Goal: Find specific page/section: Find specific page/section

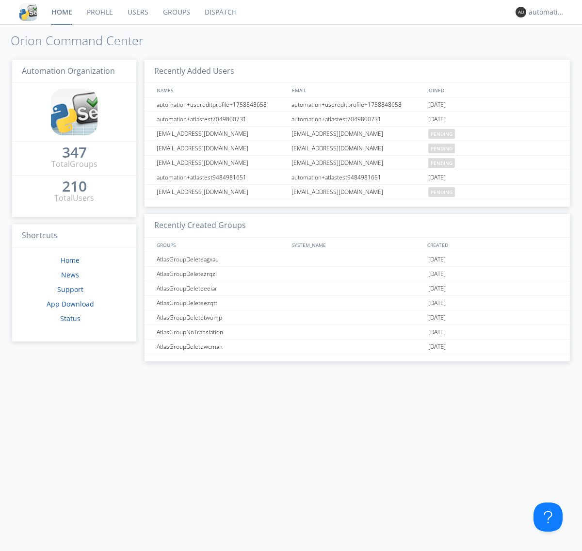
click at [220, 12] on link "Dispatch" at bounding box center [220, 12] width 47 height 24
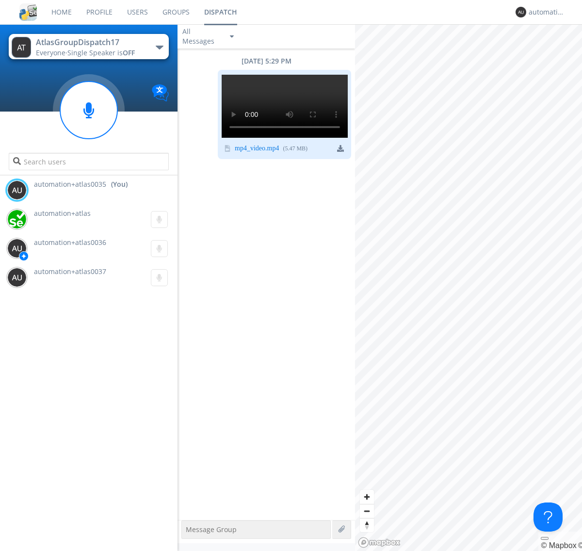
click at [159, 47] on div "button" at bounding box center [160, 48] width 8 height 4
click at [0, 0] on span "AtlasGroupDispatch16" at bounding box center [0, 0] width 0 height 0
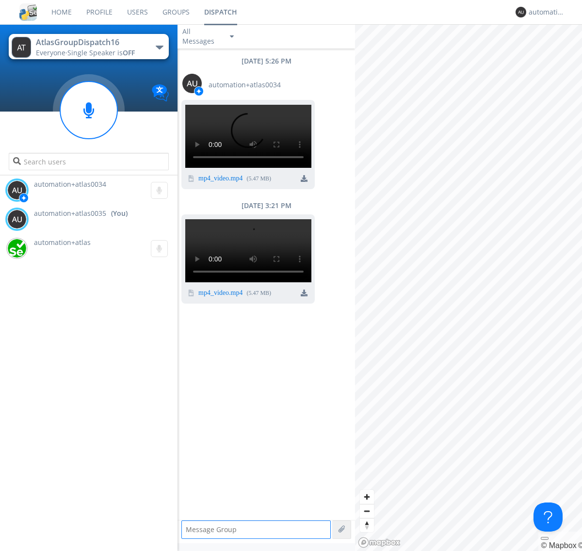
scroll to position [110, 0]
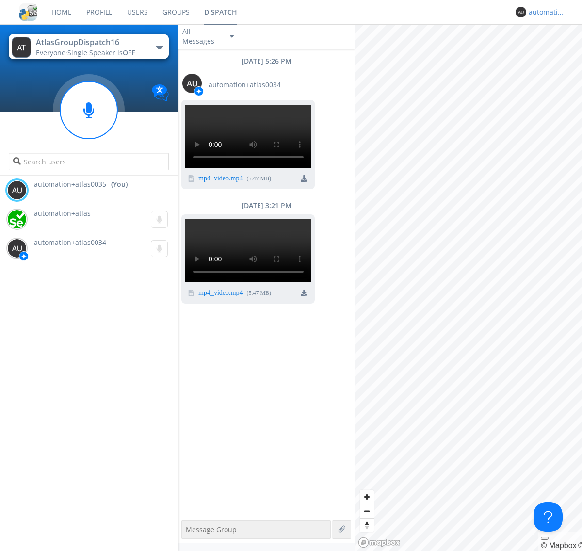
click at [544, 12] on div "automation+atlas0035" at bounding box center [546, 12] width 36 height 10
